Goal: Navigation & Orientation: Find specific page/section

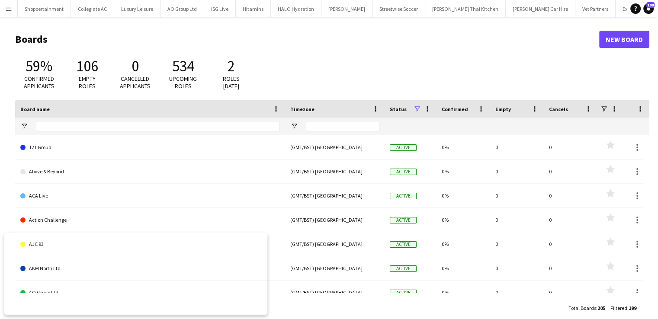
click at [9, 8] on app-icon "Menu" at bounding box center [8, 8] width 7 height 7
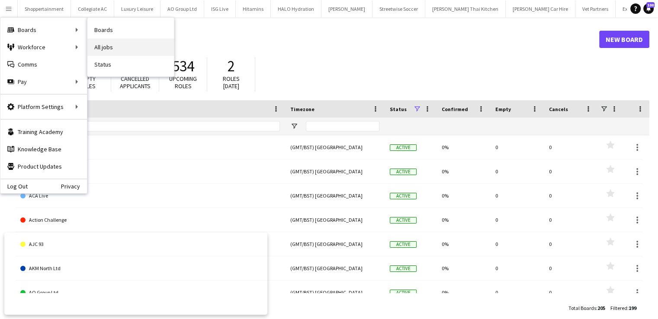
click at [101, 48] on link "All jobs" at bounding box center [130, 47] width 87 height 17
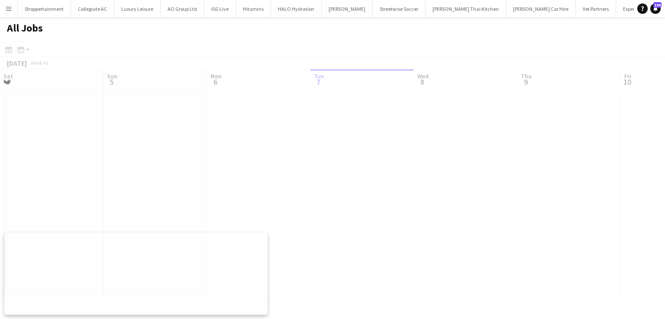
scroll to position [0, 207]
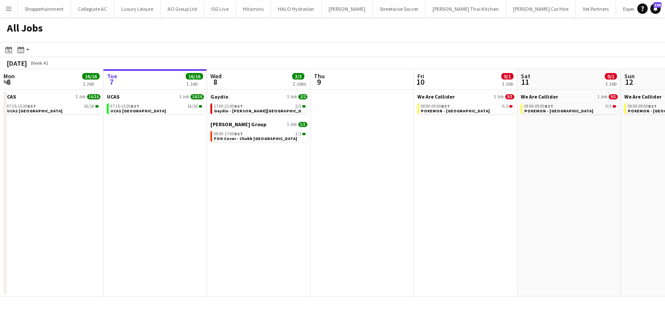
click at [4, 10] on button "Menu" at bounding box center [8, 8] width 17 height 17
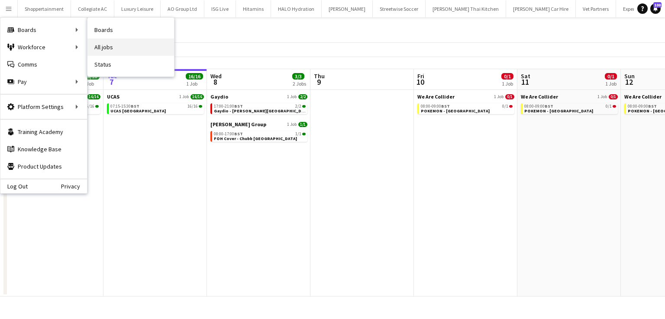
click at [107, 45] on link "All jobs" at bounding box center [130, 47] width 87 height 17
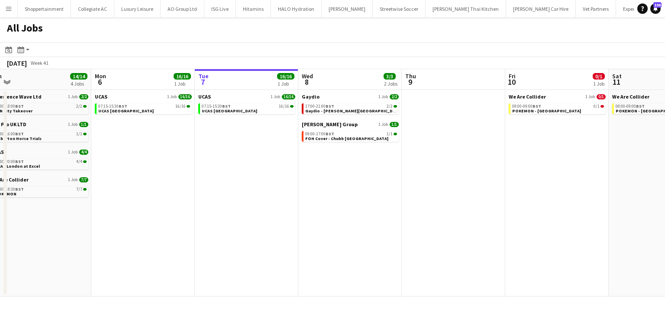
scroll to position [0, 244]
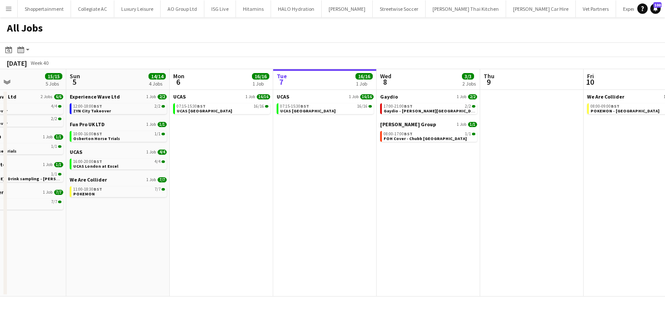
drag, startPoint x: 495, startPoint y: 196, endPoint x: 664, endPoint y: 194, distance: 169.7
click at [664, 194] on app-calendar-viewport "Thu 2 Fri 3 93/95 8 Jobs Sat 4 15/15 5 Jobs Sun 5 14/14 4 Jobs Mon 6 16/16 1 Jo…" at bounding box center [332, 183] width 665 height 228
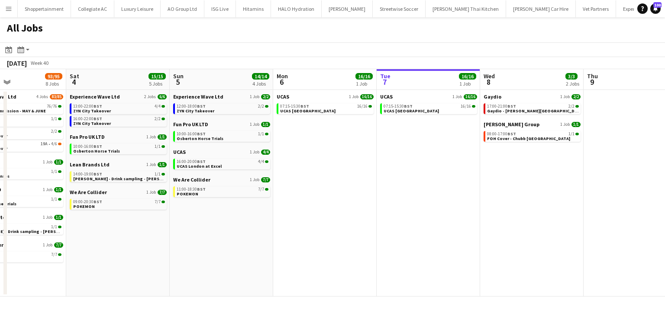
click at [273, 263] on app-calendar-viewport "Wed 1 Thu 2 Fri 3 93/95 8 Jobs Sat 4 15/15 5 Jobs Sun 5 14/14 4 Jobs Mon 6 16/1…" at bounding box center [332, 183] width 665 height 228
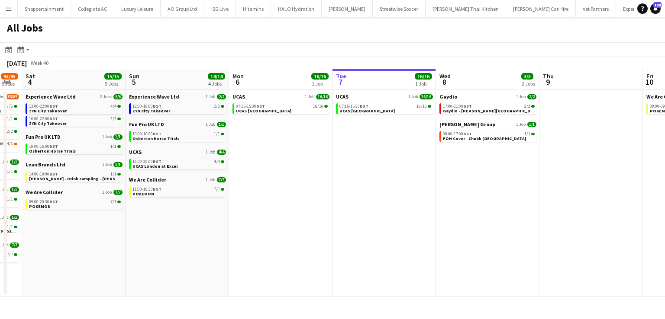
drag, startPoint x: 564, startPoint y: 207, endPoint x: 313, endPoint y: 209, distance: 251.0
click at [313, 209] on app-calendar-viewport "Wed 1 Thu 2 Fri 3 93/95 8 Jobs Sat 4 15/15 5 Jobs Sun 5 14/14 4 Jobs Mon 6 16/1…" at bounding box center [332, 183] width 665 height 228
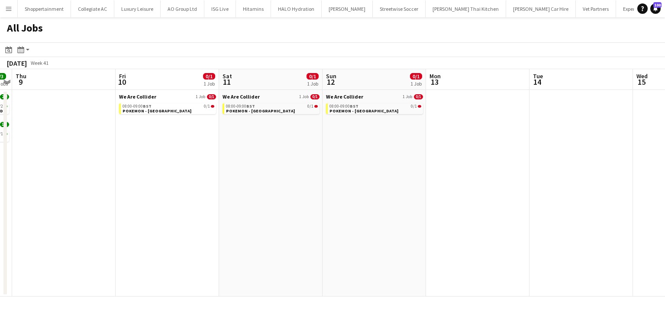
drag, startPoint x: 330, startPoint y: 206, endPoint x: 243, endPoint y: 212, distance: 86.7
click at [243, 212] on app-calendar-viewport "Mon 6 16/16 1 Job Tue 7 16/16 1 Job Wed 8 3/3 2 Jobs Thu 9 Fri 10 0/1 1 Job Sat…" at bounding box center [332, 183] width 665 height 228
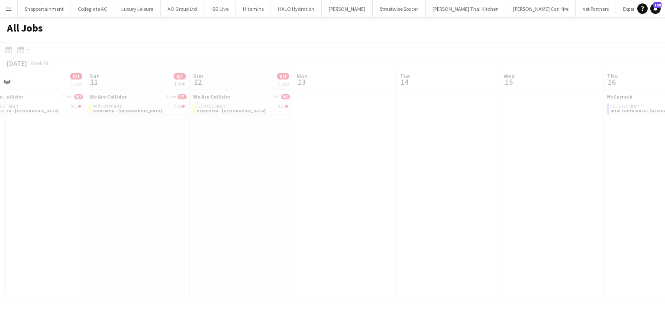
drag, startPoint x: 509, startPoint y: 205, endPoint x: 341, endPoint y: 208, distance: 167.5
click at [341, 208] on app-all-jobs "All Jobs Date picker [DATE] [DATE] [DATE] M [DATE] T [DATE] W [DATE] T [DATE] F…" at bounding box center [332, 157] width 665 height 280
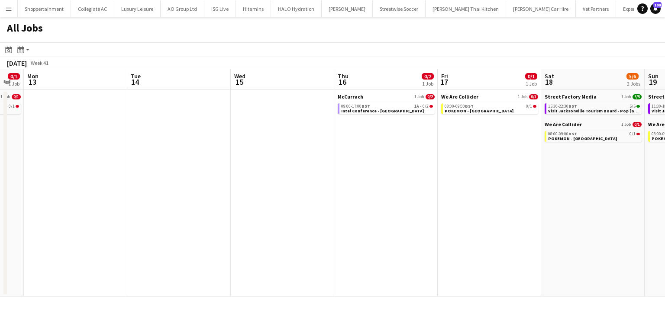
drag, startPoint x: 493, startPoint y: 207, endPoint x: 224, endPoint y: 197, distance: 269.4
click at [224, 197] on app-calendar-viewport "Thu 9 Fri 10 0/1 1 Job Sat 11 0/1 1 Job Sun 12 0/1 1 Job Mon 13 Tue 14 Wed 15 T…" at bounding box center [332, 183] width 665 height 228
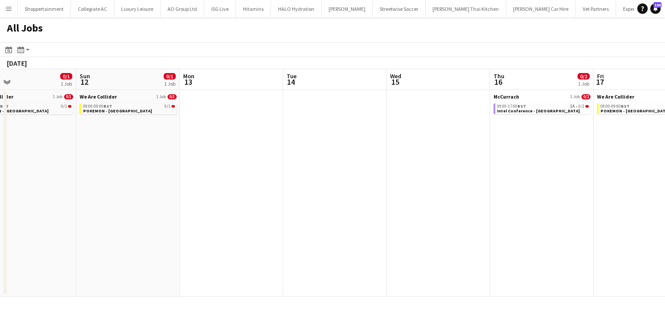
drag, startPoint x: 365, startPoint y: 235, endPoint x: 308, endPoint y: 237, distance: 57.6
click at [154, 230] on app-calendar-viewport "Thu 9 Fri 10 0/1 1 Job Sat 11 0/1 1 Job Sun 12 0/1 1 Job Mon 13 Tue 14 Wed 15 T…" at bounding box center [332, 183] width 665 height 228
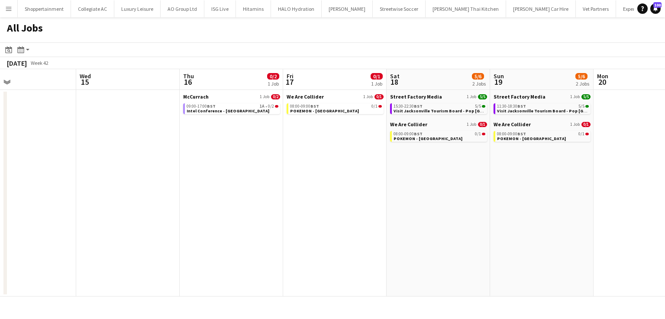
scroll to position [0, 378]
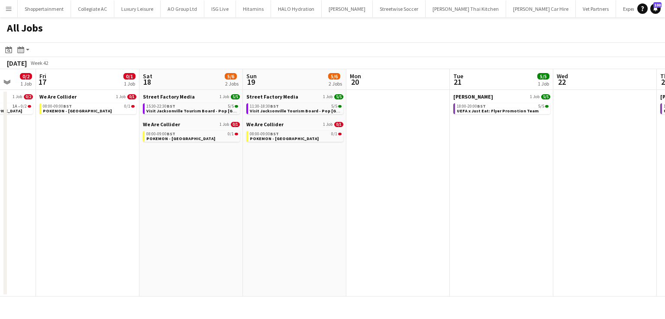
click at [201, 236] on app-calendar-viewport "Mon 13 Tue 14 Wed 15 Thu 16 0/2 1 Job Fri 17 0/1 1 Job Sat 18 5/6 2 Jobs Sun 19…" at bounding box center [332, 183] width 665 height 228
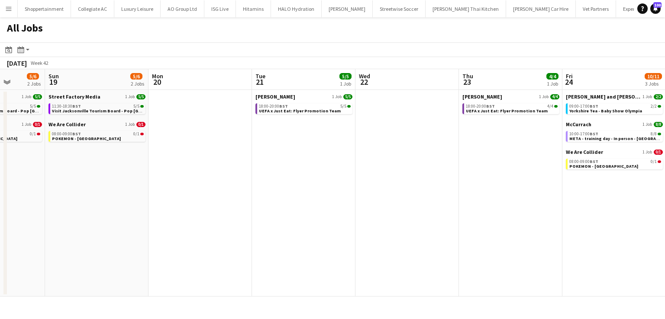
drag, startPoint x: 417, startPoint y: 234, endPoint x: 220, endPoint y: 229, distance: 197.4
click at [220, 229] on app-calendar-viewport "Wed 15 Thu 16 0/2 1 Job Fri 17 0/1 1 Job Sat 18 5/6 2 Jobs Sun 19 5/6 2 Jobs Mo…" at bounding box center [332, 183] width 665 height 228
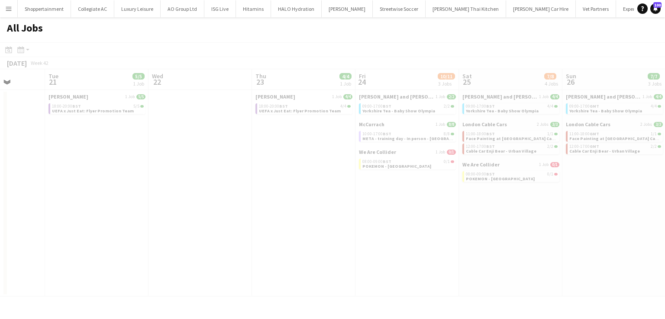
scroll to position [0, 258]
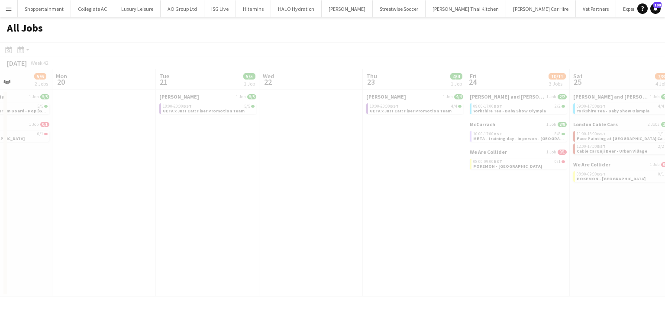
drag, startPoint x: 335, startPoint y: 227, endPoint x: 234, endPoint y: 225, distance: 100.4
click at [234, 225] on app-all-jobs "All Jobs Date picker [DATE] [DATE] [DATE] M [DATE] T [DATE] W [DATE] T [DATE] F…" at bounding box center [332, 157] width 665 height 280
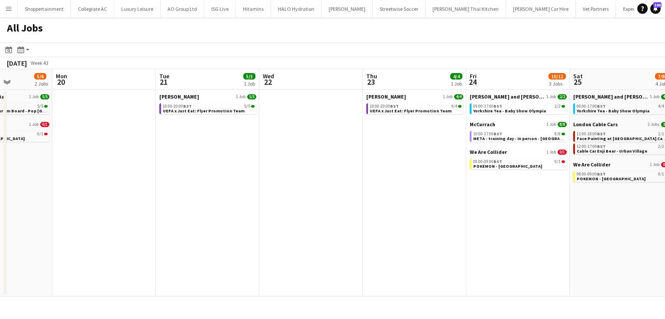
scroll to position [0, 271]
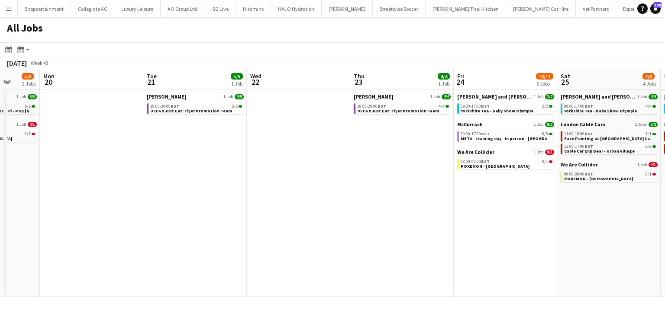
drag, startPoint x: 370, startPoint y: 202, endPoint x: 151, endPoint y: 207, distance: 219.5
click at [151, 207] on app-calendar-viewport "Fri 17 0/1 1 Job Sat 18 5/6 2 Jobs Sun 19 5/6 2 Jobs Mon 20 Tue 21 5/5 1 Job We…" at bounding box center [332, 183] width 665 height 228
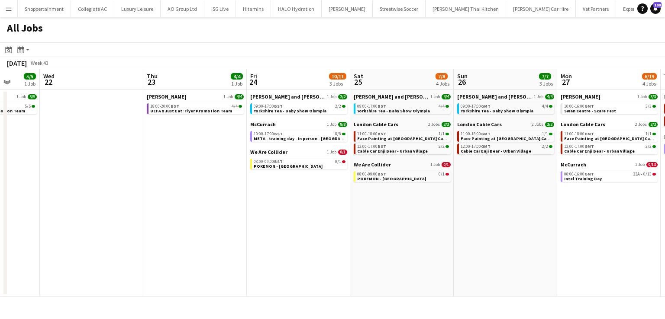
scroll to position [0, 208]
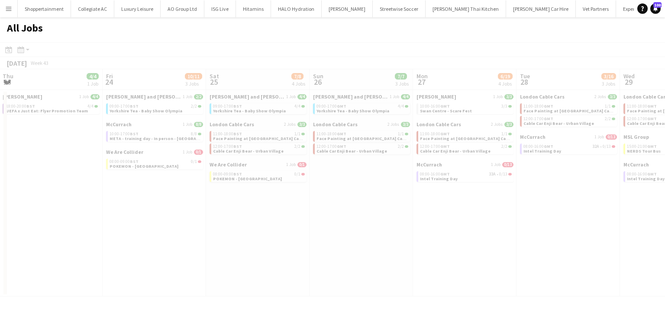
drag, startPoint x: 370, startPoint y: 235, endPoint x: 197, endPoint y: 243, distance: 173.3
click at [197, 243] on app-all-jobs "All Jobs Date picker [DATE] [DATE] [DATE] M [DATE] T [DATE] W [DATE] T [DATE] F…" at bounding box center [332, 157] width 665 height 280
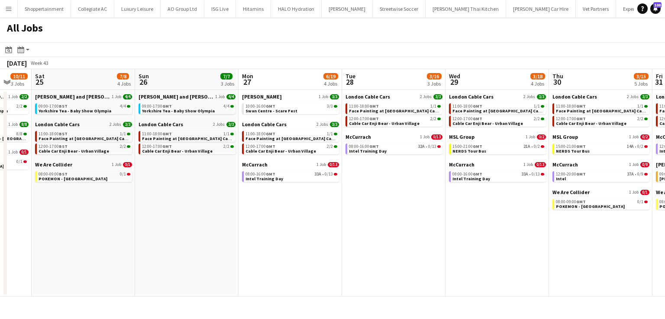
scroll to position [0, 383]
drag, startPoint x: 447, startPoint y: 232, endPoint x: 272, endPoint y: 244, distance: 175.7
click at [272, 244] on app-calendar-viewport "Tue 21 5/5 1 Job Wed 22 Thu 23 4/4 1 Job Fri 24 10/11 3 Jobs Sat 25 7/8 4 Jobs …" at bounding box center [332, 183] width 665 height 228
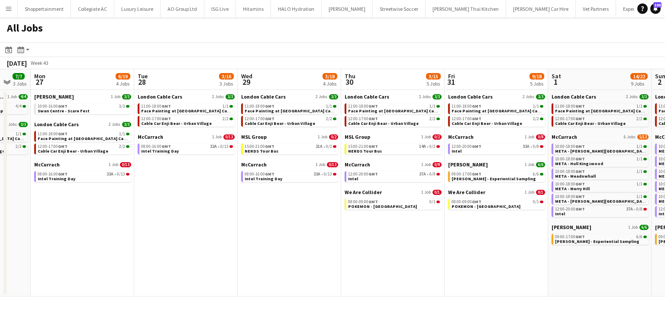
scroll to position [0, 335]
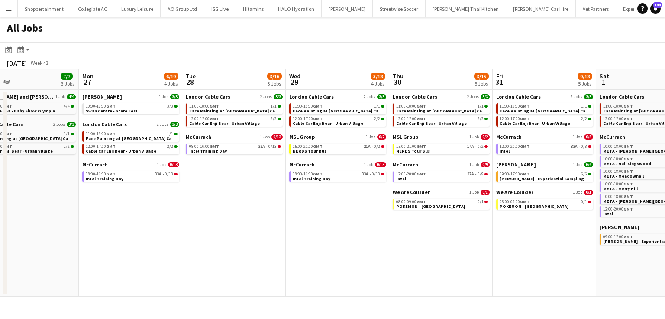
drag, startPoint x: 383, startPoint y: 248, endPoint x: 224, endPoint y: 238, distance: 159.2
click at [224, 238] on app-calendar-viewport "Thu 23 4/4 1 Job Fri 24 10/11 3 Jobs Sat 25 7/8 4 Jobs Sun 26 7/7 3 Jobs Mon 27…" at bounding box center [332, 183] width 665 height 228
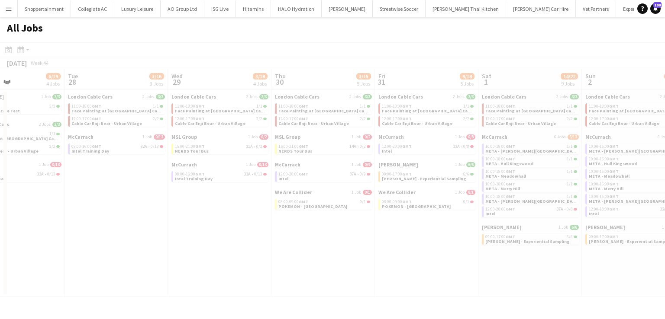
drag, startPoint x: 151, startPoint y: 220, endPoint x: 119, endPoint y: 213, distance: 32.5
click at [94, 206] on app-all-jobs "All Jobs Date picker [DATE] [DATE] [DATE] M [DATE] T [DATE] W [DATE] T [DATE] F…" at bounding box center [332, 157] width 665 height 280
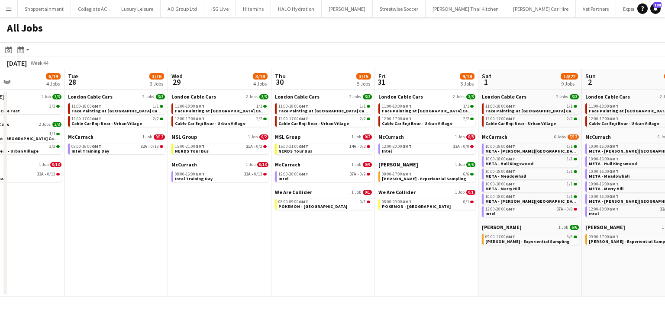
scroll to position [0, 227]
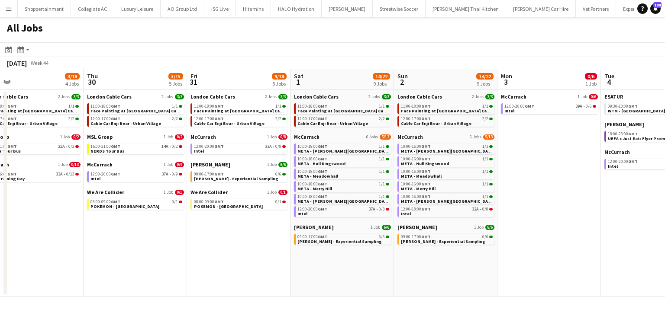
drag, startPoint x: 183, startPoint y: 241, endPoint x: 125, endPoint y: 242, distance: 58.4
click at [125, 242] on app-calendar-viewport "Mon 27 6/19 4 Jobs Tue 28 3/16 3 Jobs Wed 29 3/18 4 Jobs Thu 30 3/15 5 Jobs Fri…" at bounding box center [332, 183] width 665 height 228
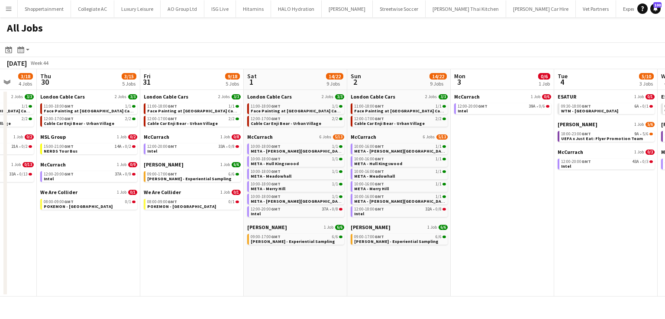
scroll to position [0, 277]
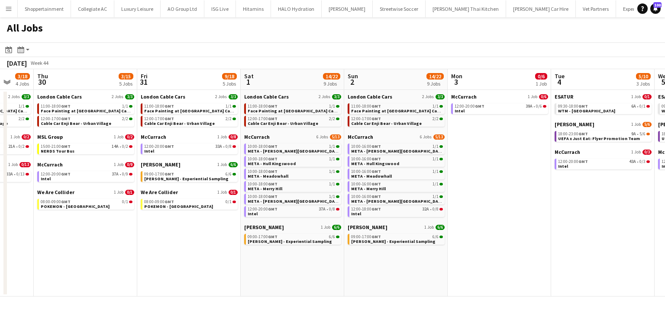
drag, startPoint x: 196, startPoint y: 267, endPoint x: 146, endPoint y: 251, distance: 52.2
click at [146, 251] on app-calendar-viewport "Mon 27 6/19 4 Jobs Tue 28 3/16 3 Jobs Wed 29 3/18 4 Jobs Thu 30 3/15 5 Jobs Fri…" at bounding box center [332, 183] width 665 height 228
